Goal: Transaction & Acquisition: Obtain resource

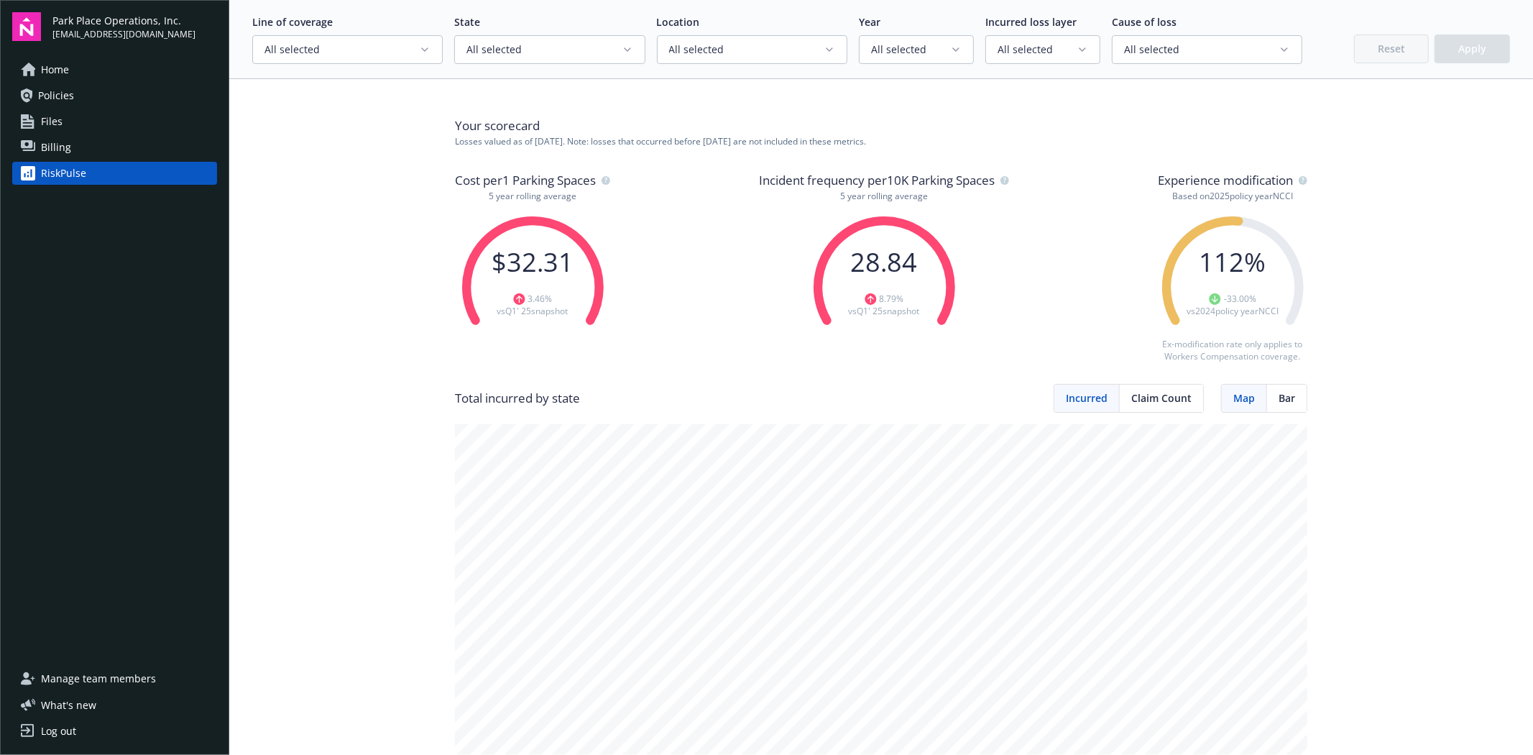
click at [96, 91] on link "Policies" at bounding box center [114, 95] width 205 height 23
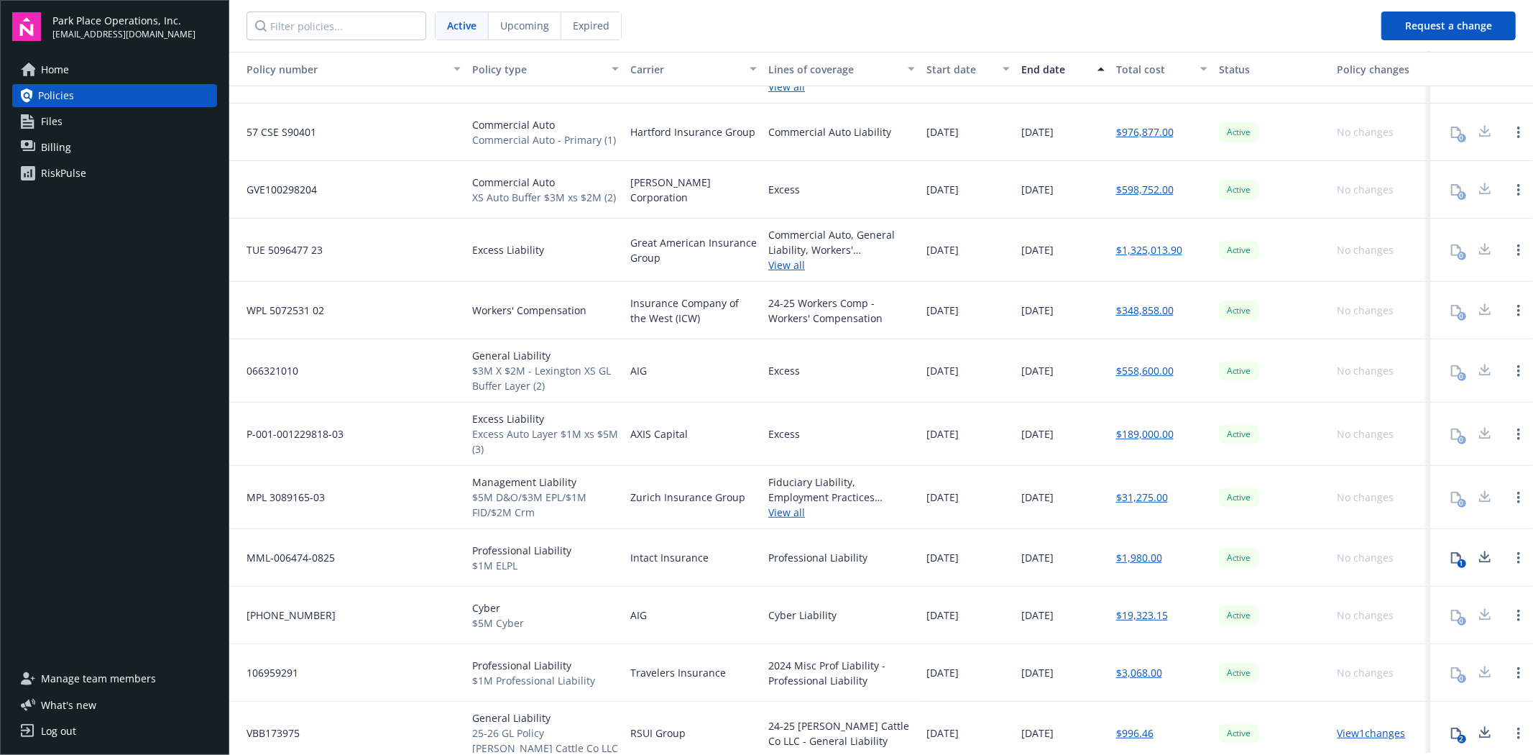
scroll to position [403, 0]
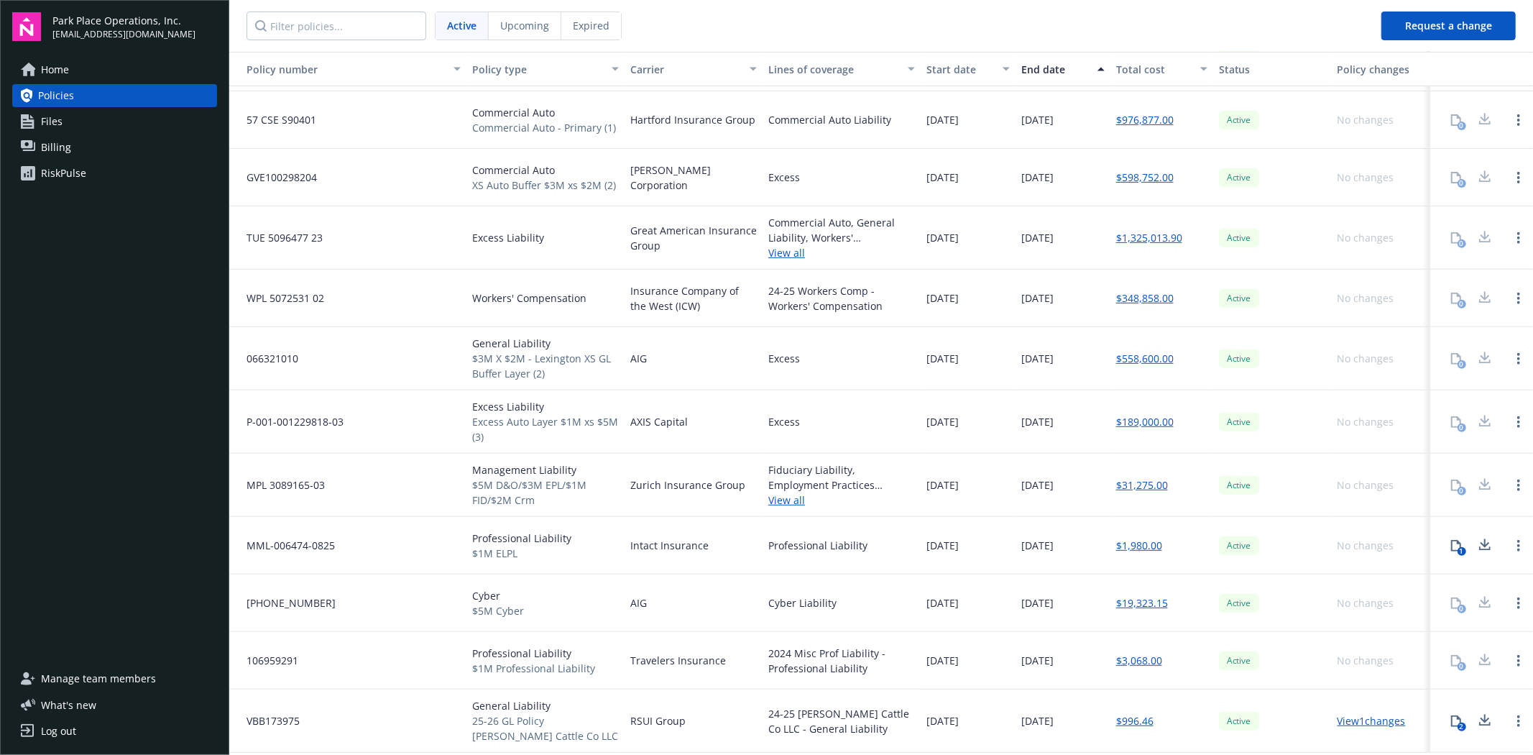
click at [1458, 727] on div "2" at bounding box center [1462, 726] width 9 height 9
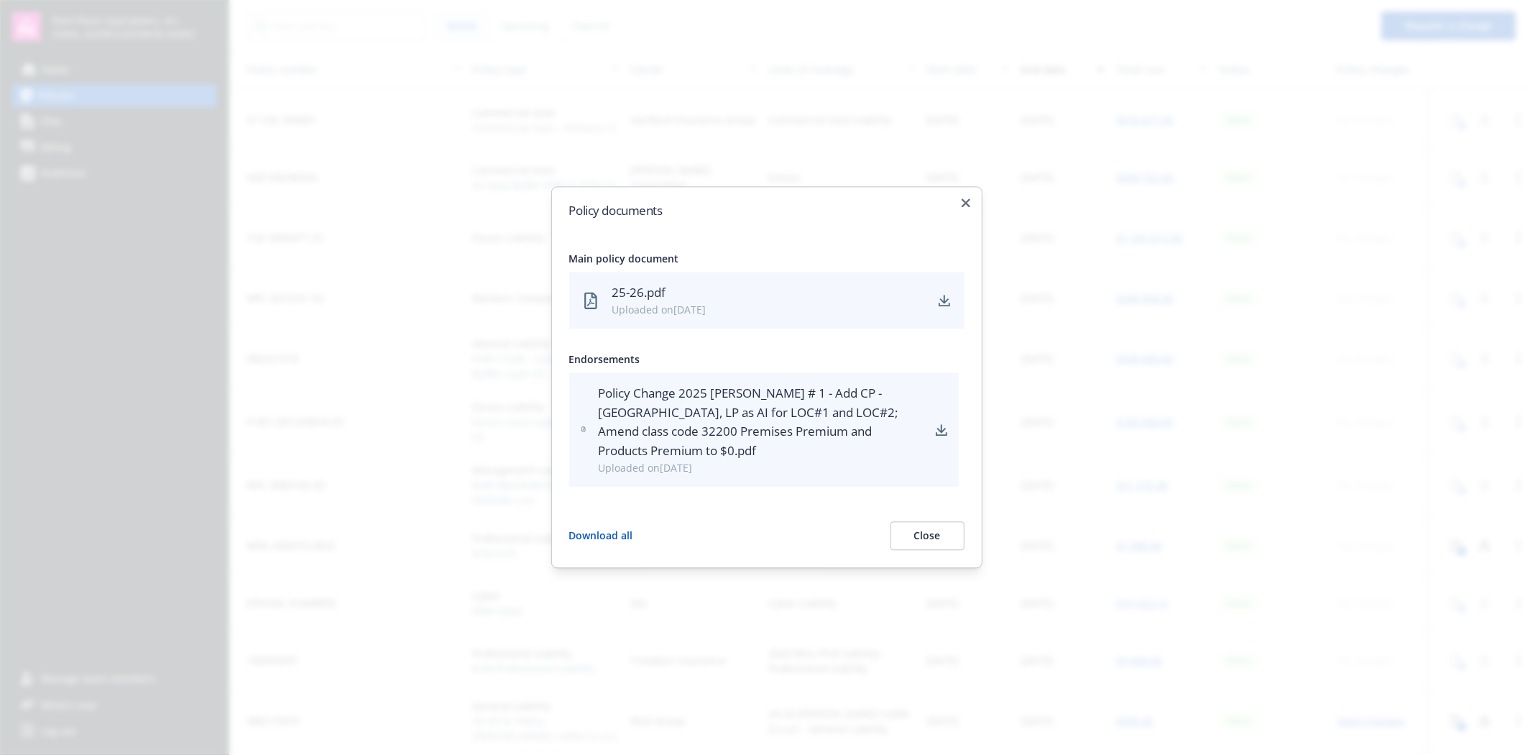
click at [1446, 727] on div at bounding box center [766, 377] width 1533 height 755
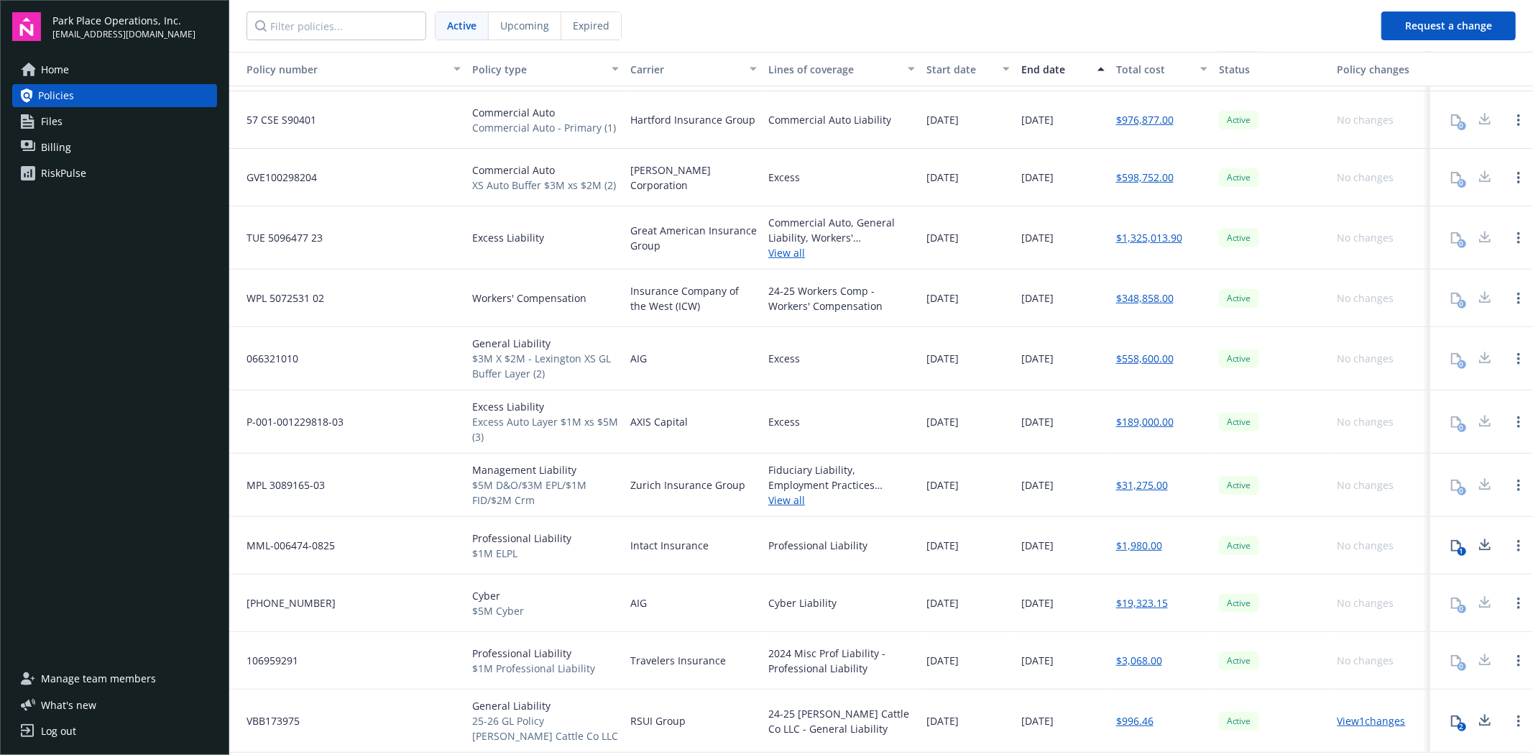
click at [1451, 717] on icon at bounding box center [1457, 721] width 12 height 12
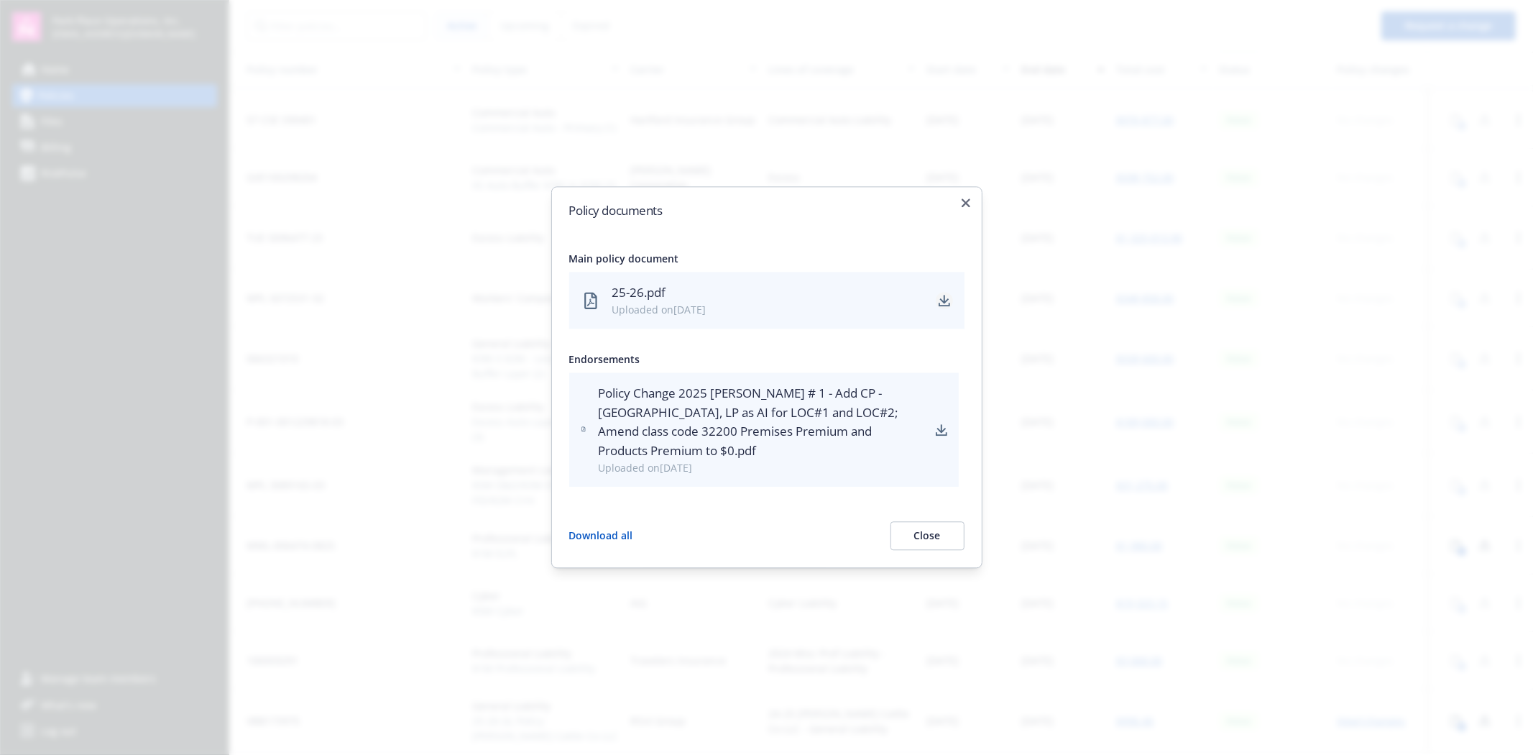
click at [949, 297] on icon "download" at bounding box center [945, 301] width 12 height 12
click at [937, 434] on icon "download" at bounding box center [942, 434] width 12 height 4
click at [924, 536] on button "Close" at bounding box center [928, 536] width 74 height 29
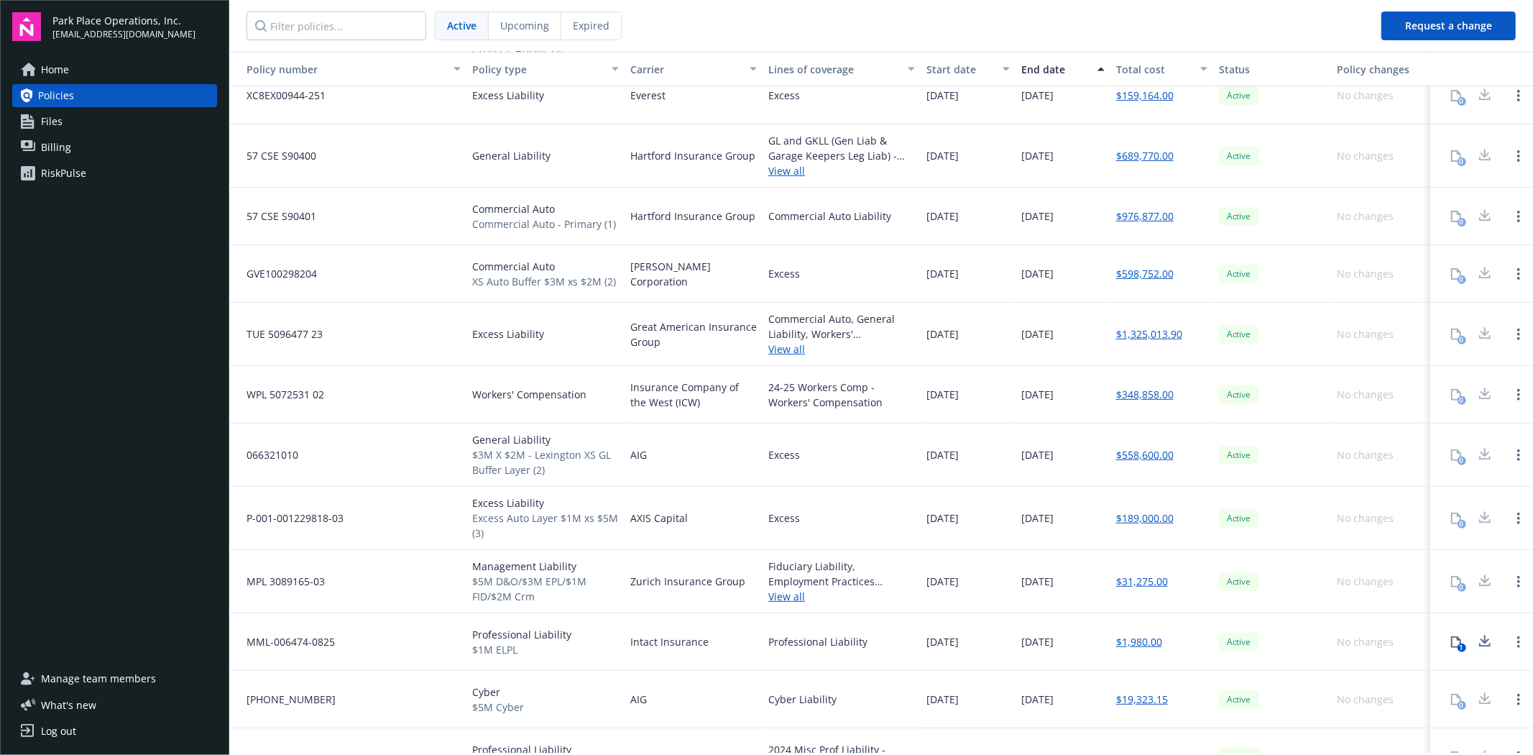
scroll to position [0, 0]
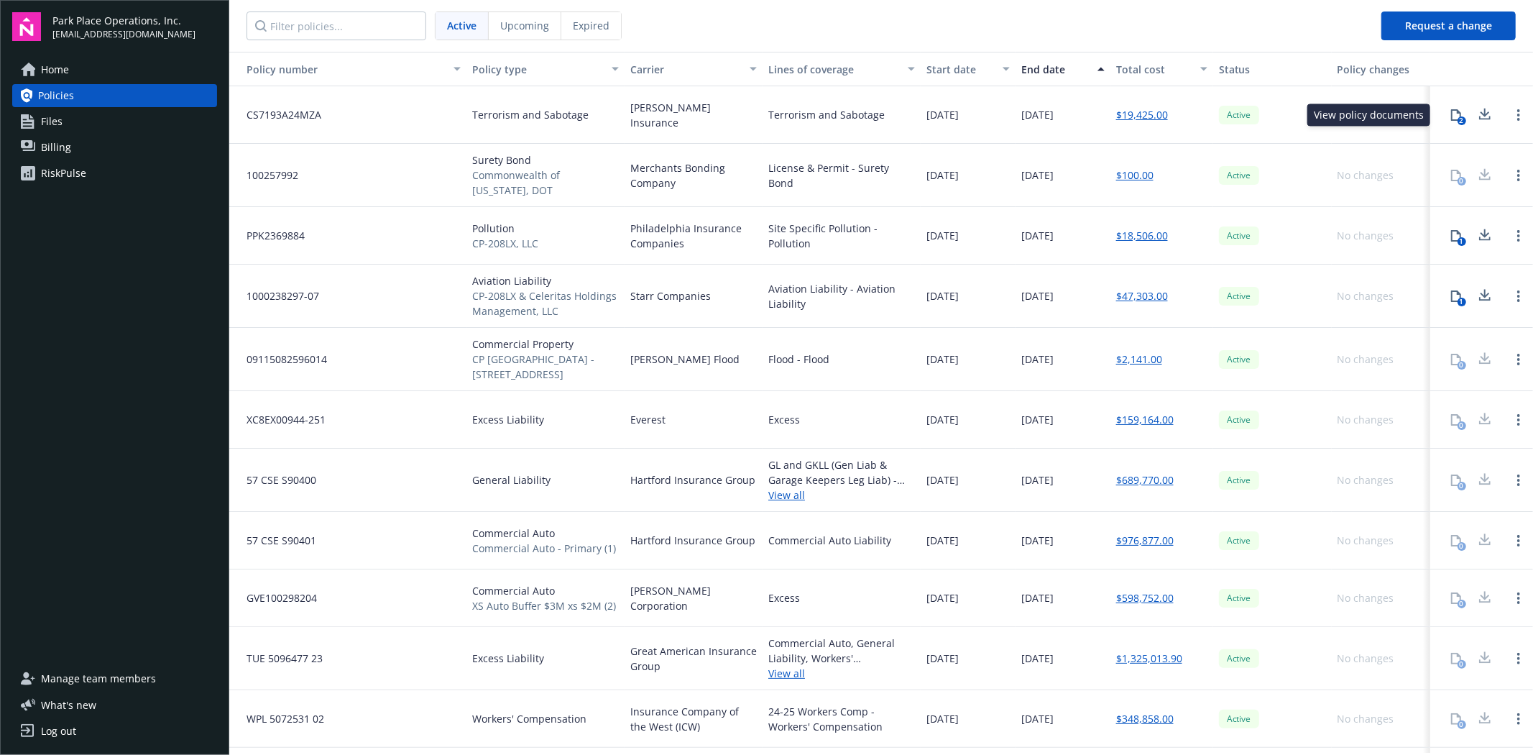
click at [1458, 116] on div "2" at bounding box center [1462, 120] width 9 height 9
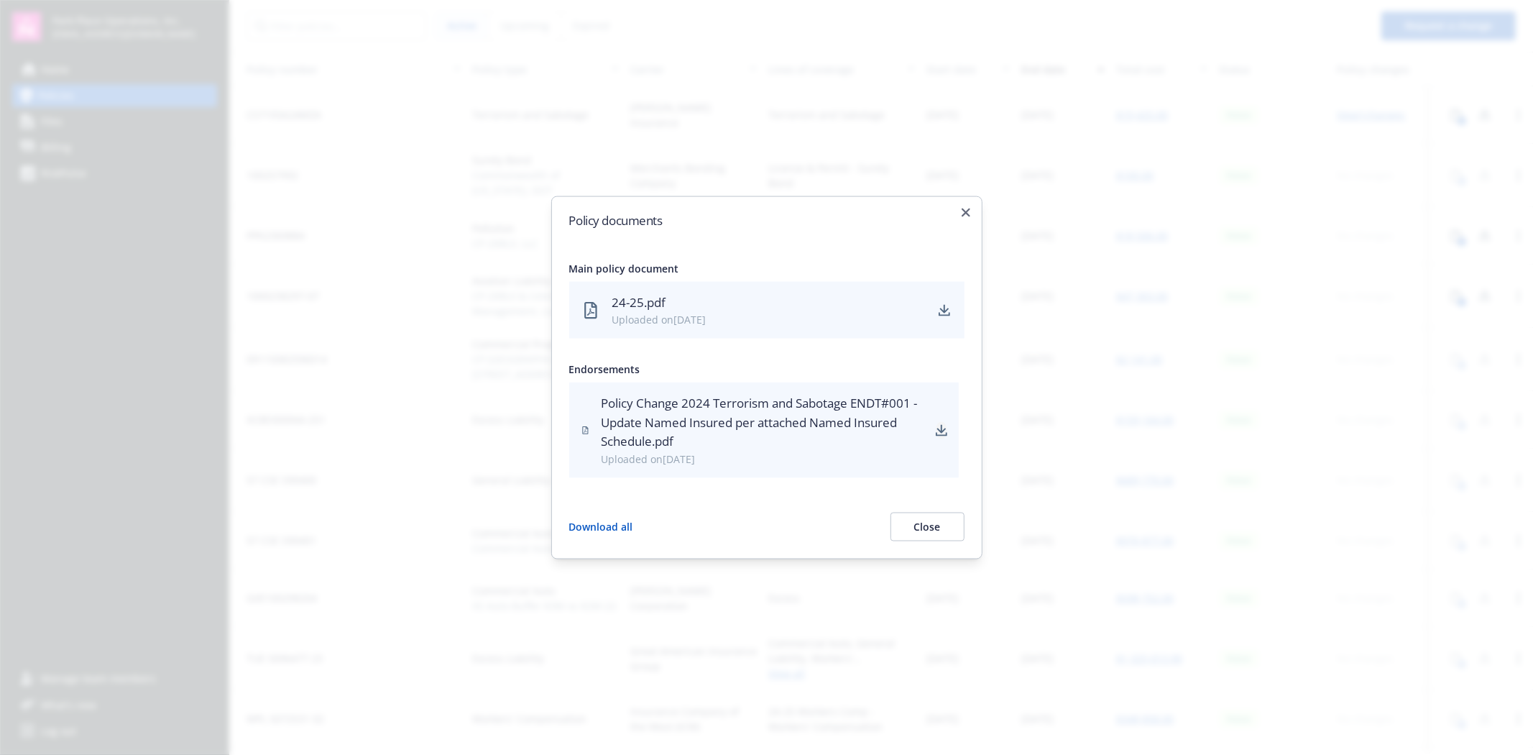
click at [939, 429] on icon "download" at bounding box center [941, 428] width 9 height 9
click at [929, 529] on button "Close" at bounding box center [928, 526] width 74 height 29
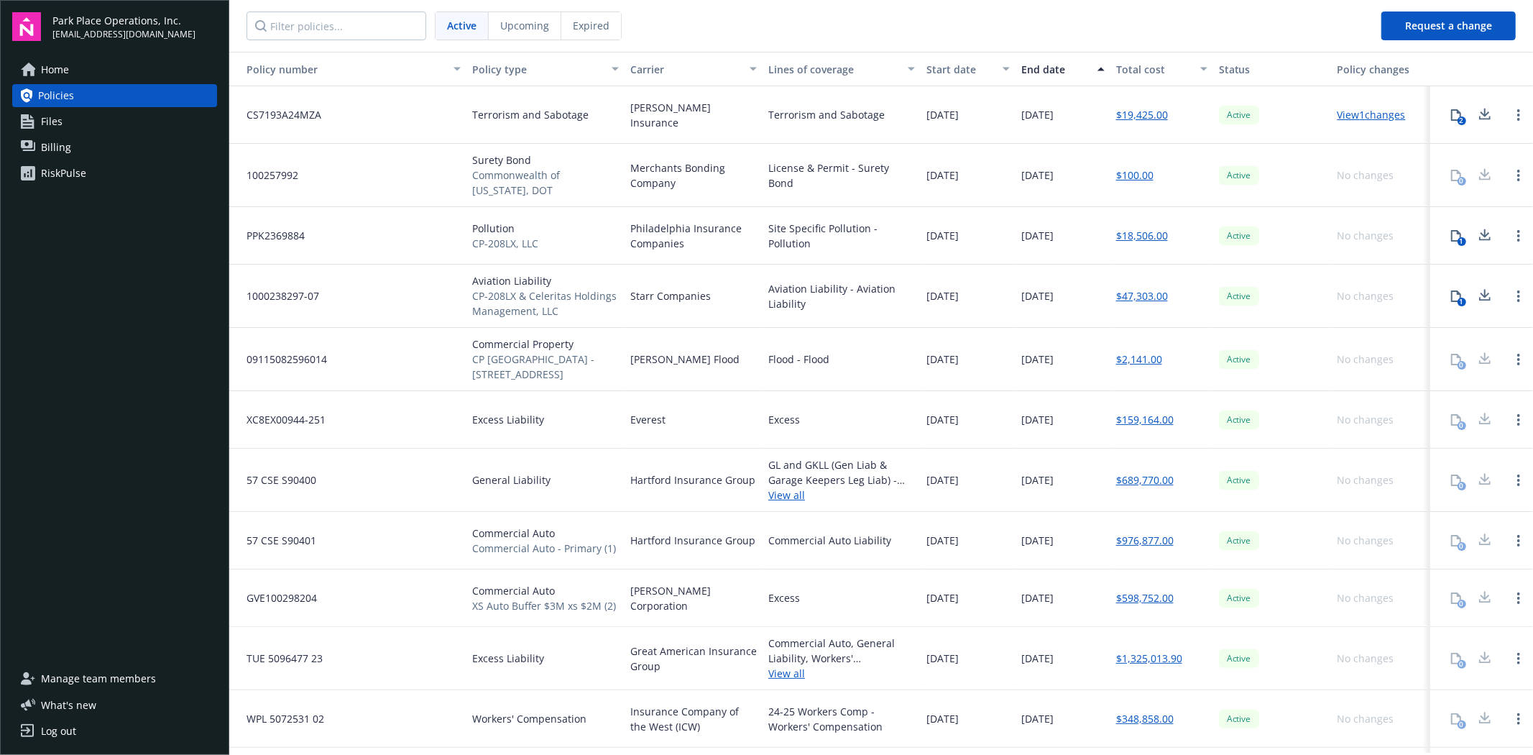
click at [65, 115] on link "Files" at bounding box center [114, 121] width 205 height 23
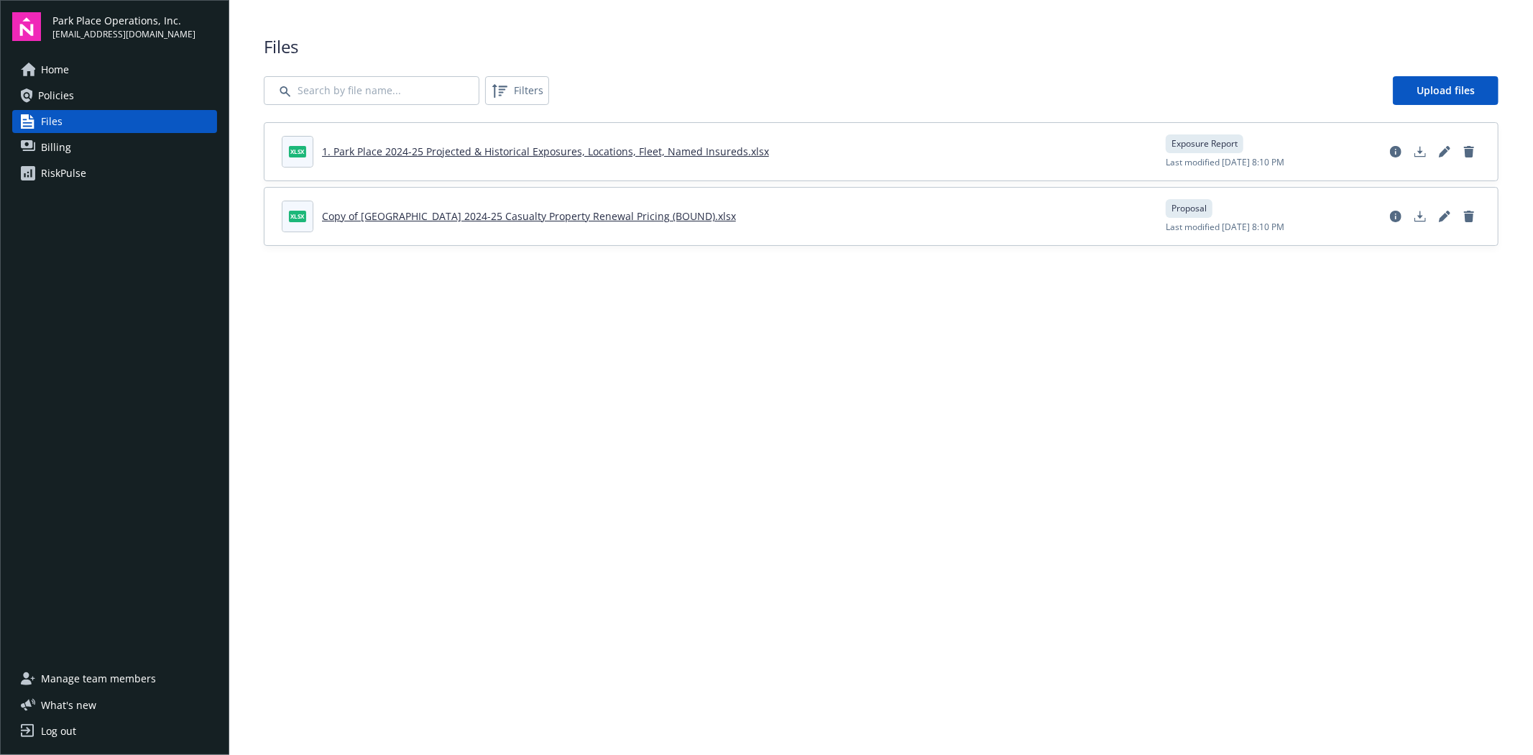
click at [63, 139] on span "Billing" at bounding box center [56, 147] width 30 height 23
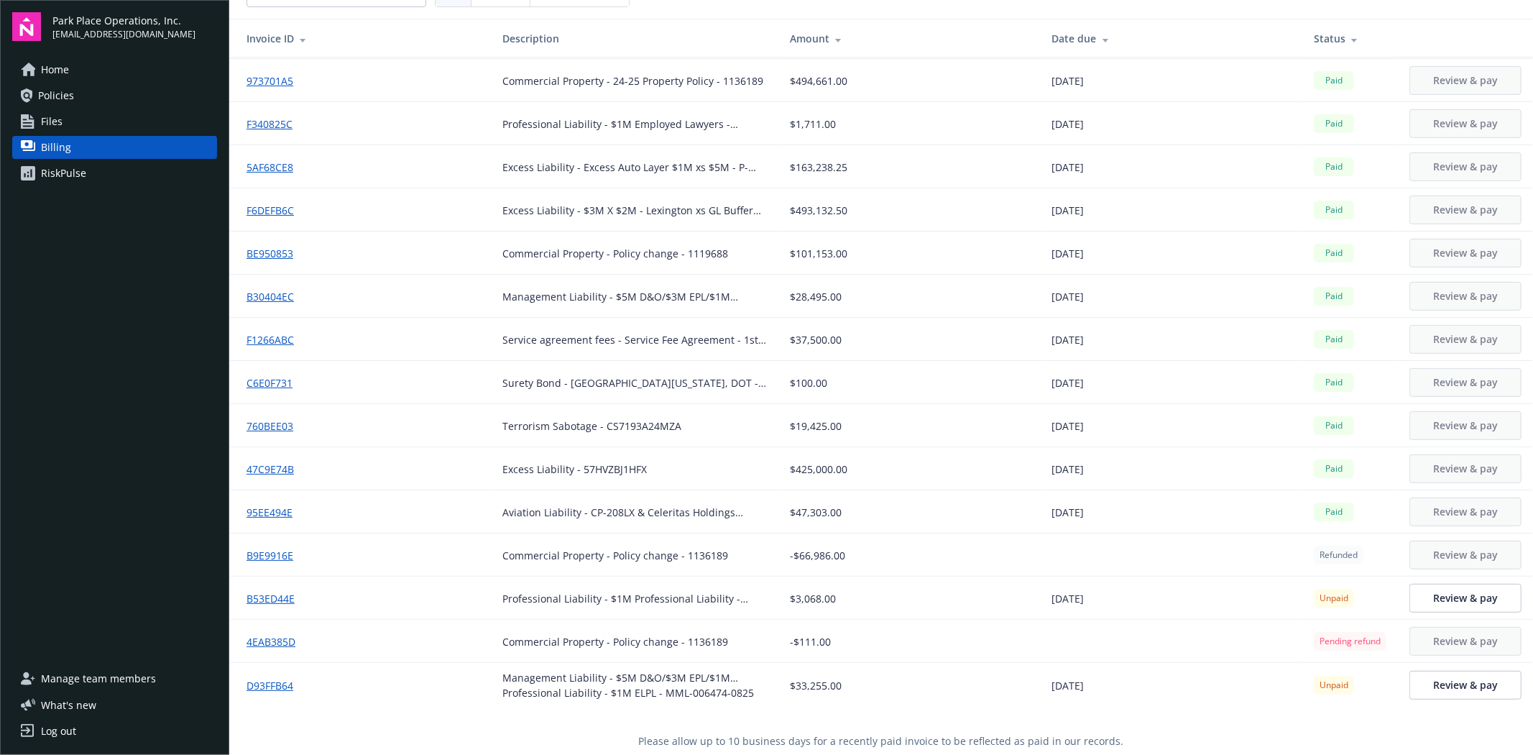
scroll to position [52, 0]
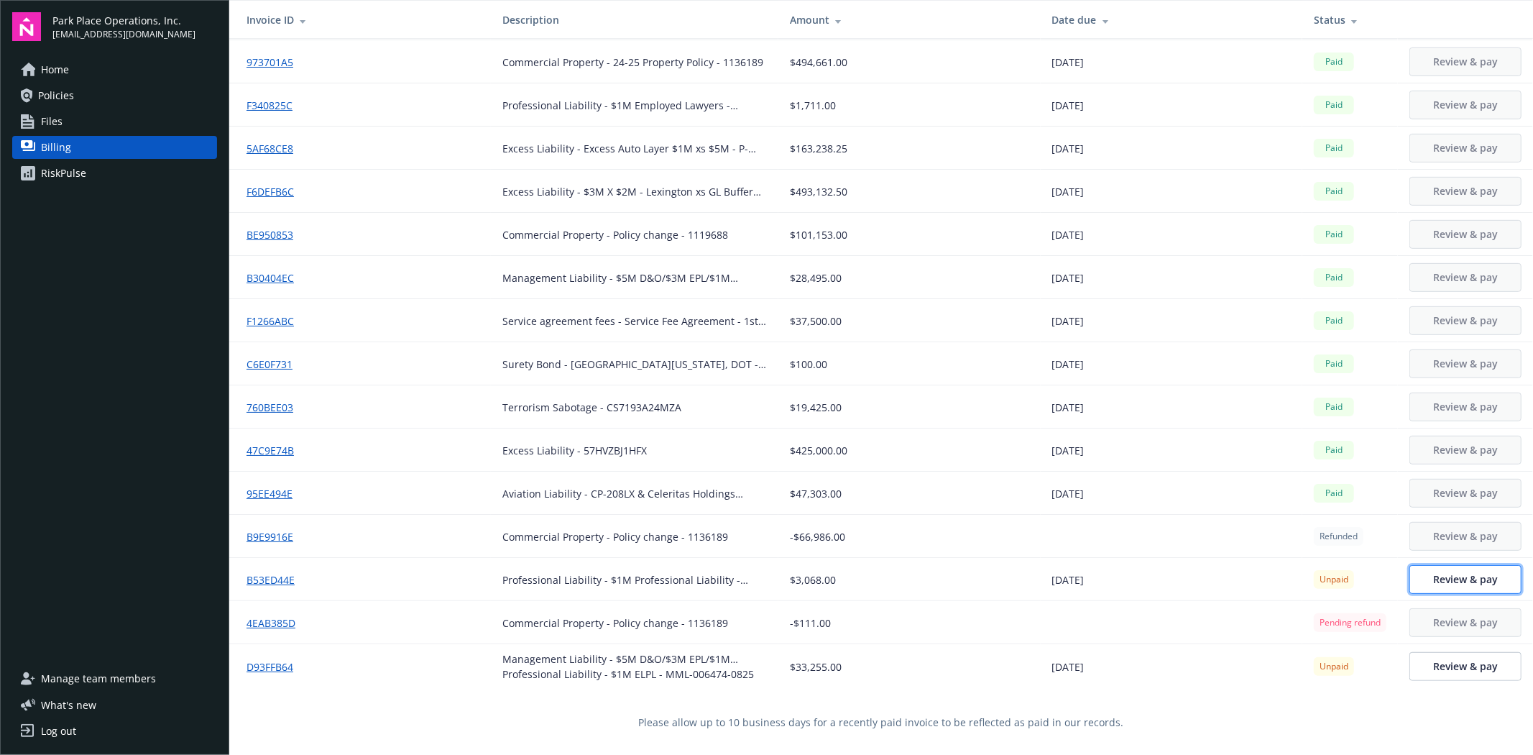
click at [1445, 580] on span "Review & pay" at bounding box center [1465, 579] width 65 height 14
click at [1433, 665] on span "Review & pay" at bounding box center [1465, 666] width 65 height 14
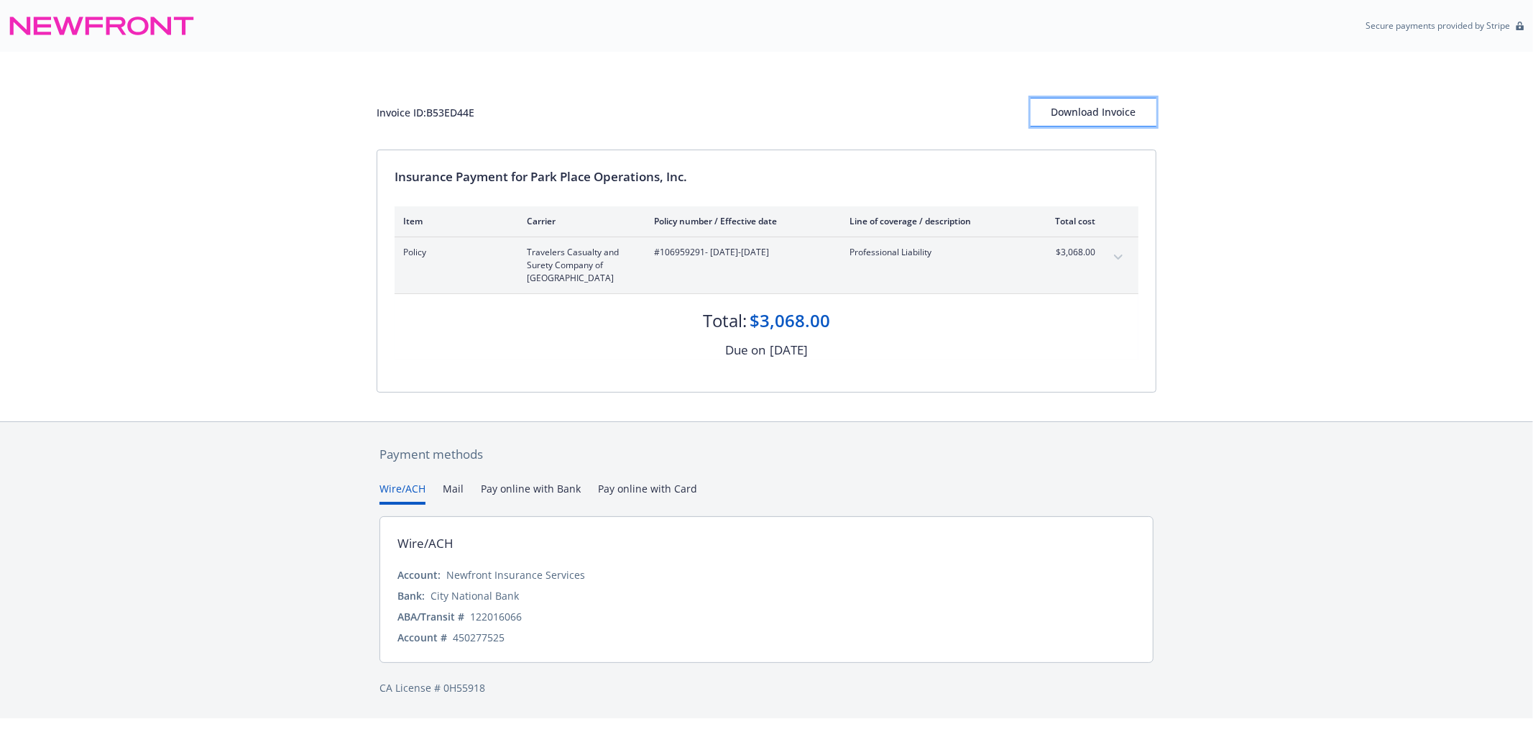
click at [1090, 116] on div "Download Invoice" at bounding box center [1094, 111] width 126 height 27
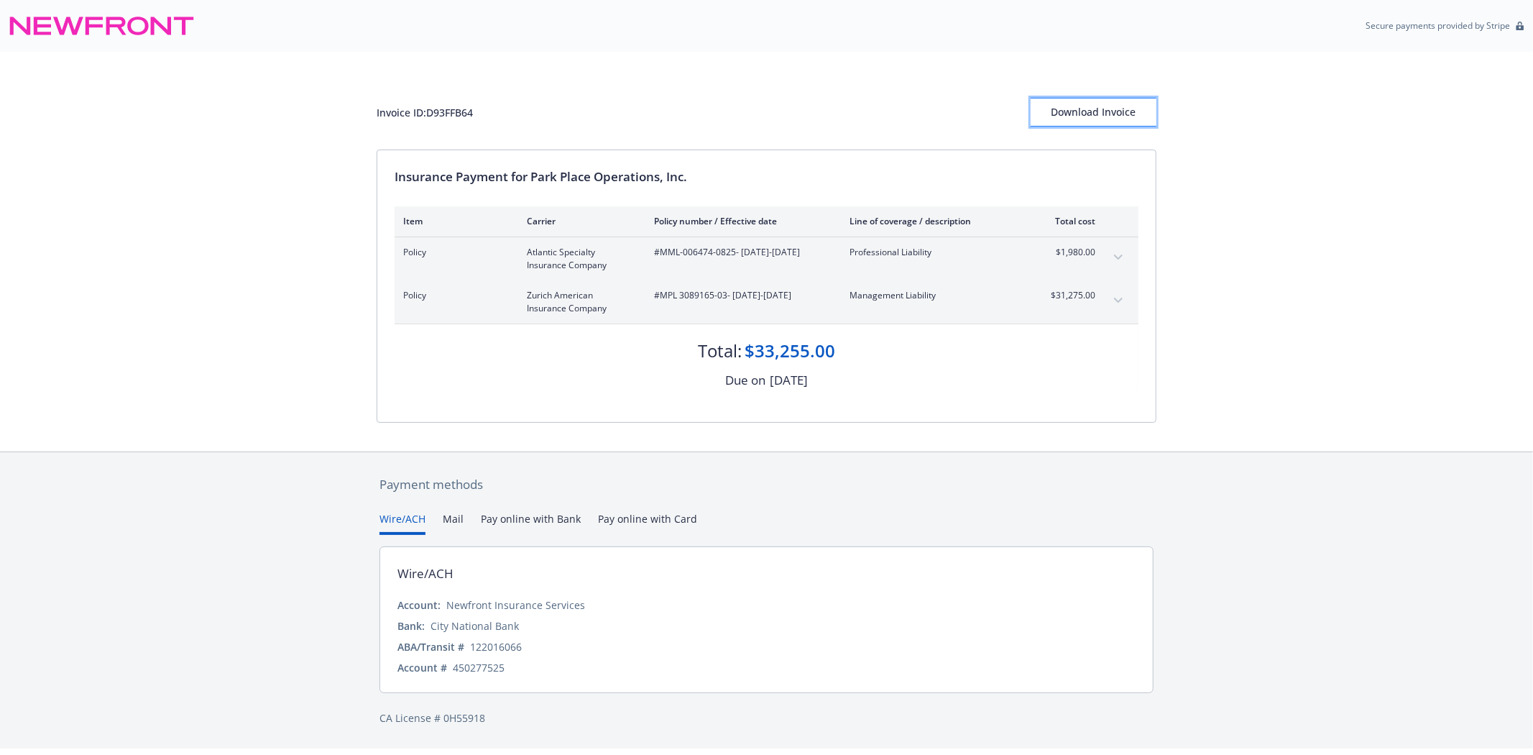
click at [1114, 113] on div "Download Invoice" at bounding box center [1094, 111] width 126 height 27
